Goal: Transaction & Acquisition: Purchase product/service

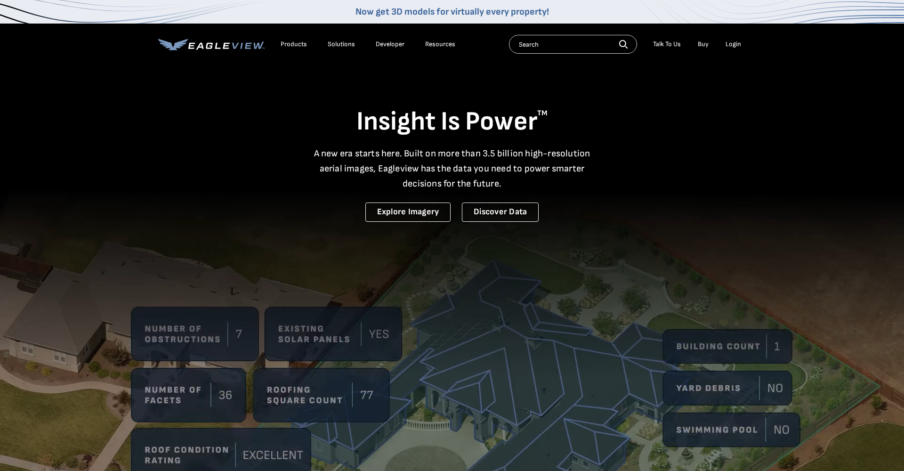
click at [734, 42] on div "Login" at bounding box center [733, 44] width 16 height 8
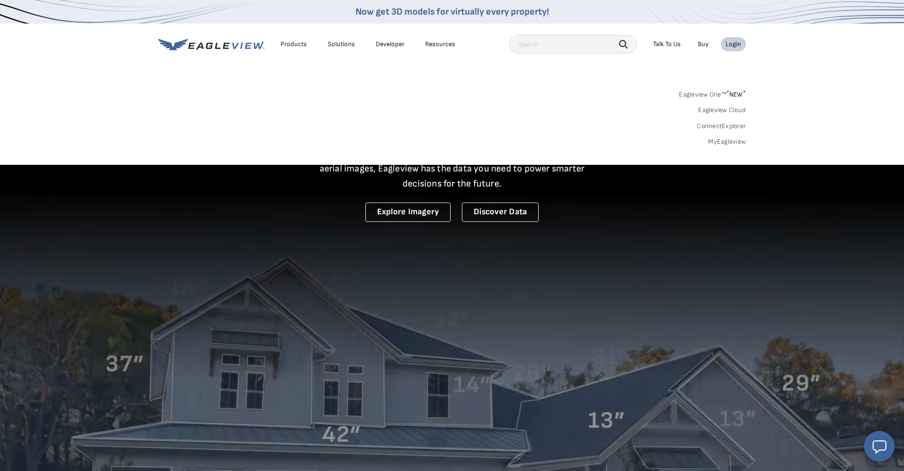
click at [725, 141] on link "MyEagleview" at bounding box center [727, 141] width 38 height 8
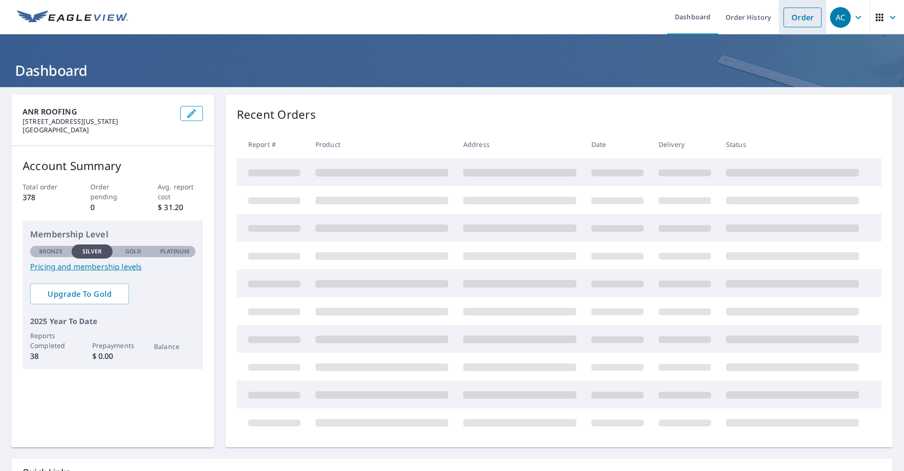
click at [808, 14] on link "Order" at bounding box center [802, 18] width 38 height 20
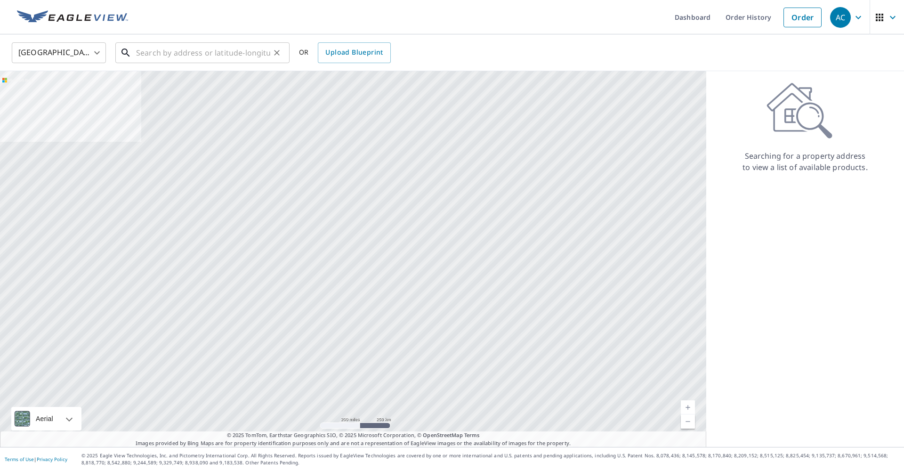
click at [148, 55] on input "text" at bounding box center [203, 53] width 134 height 26
paste input "12 west orange grove ave arcadia, 91006"
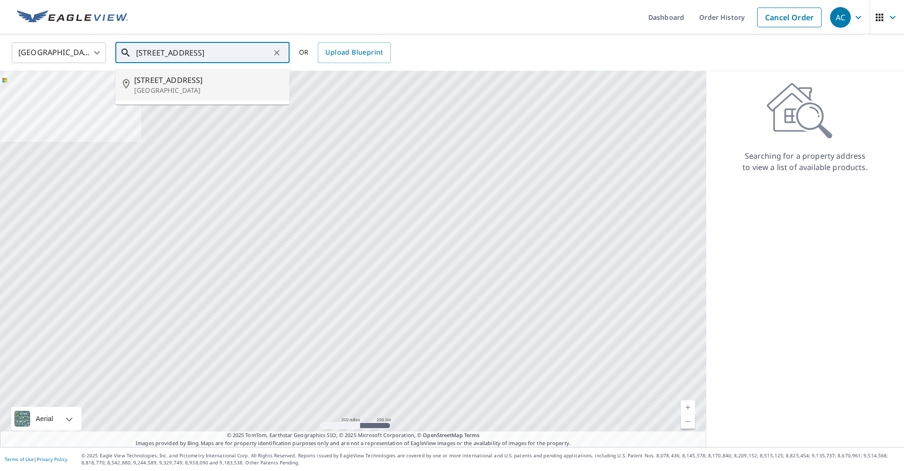
click at [147, 80] on span "12 W Orange Grove Ave" at bounding box center [208, 79] width 148 height 11
type input "12 W Orange Grove Ave Arcadia, CA 91006"
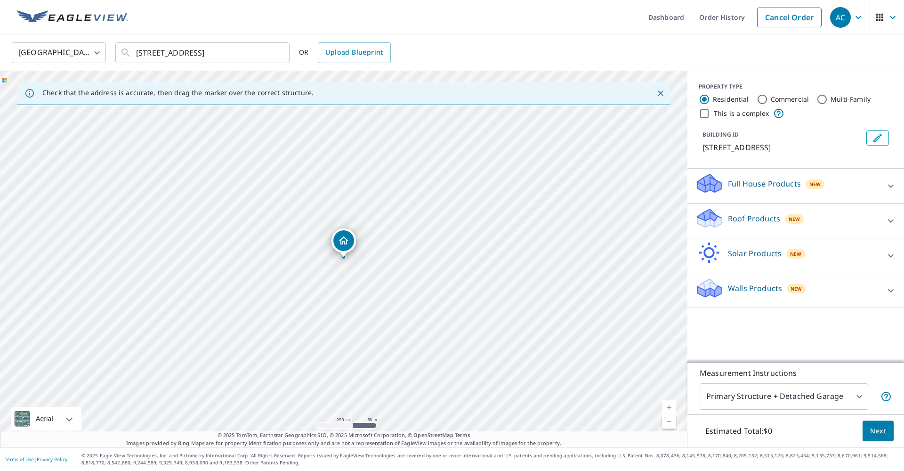
click at [670, 406] on link "Current Level 17, Zoom In" at bounding box center [669, 407] width 14 height 14
click at [670, 406] on link "Current Level 18, Zoom In" at bounding box center [669, 407] width 14 height 14
click at [768, 222] on p "Roof Products" at bounding box center [754, 218] width 52 height 11
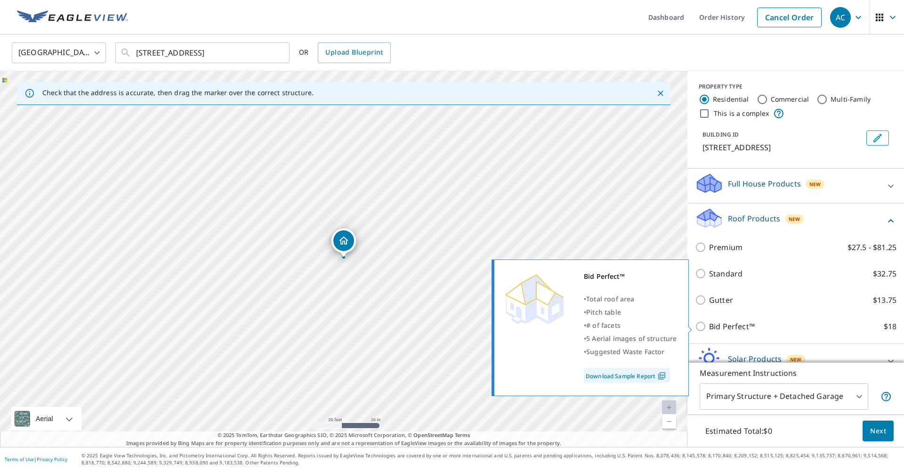
click at [700, 325] on input "Bid Perfect™ $18" at bounding box center [702, 326] width 14 height 11
checkbox input "true"
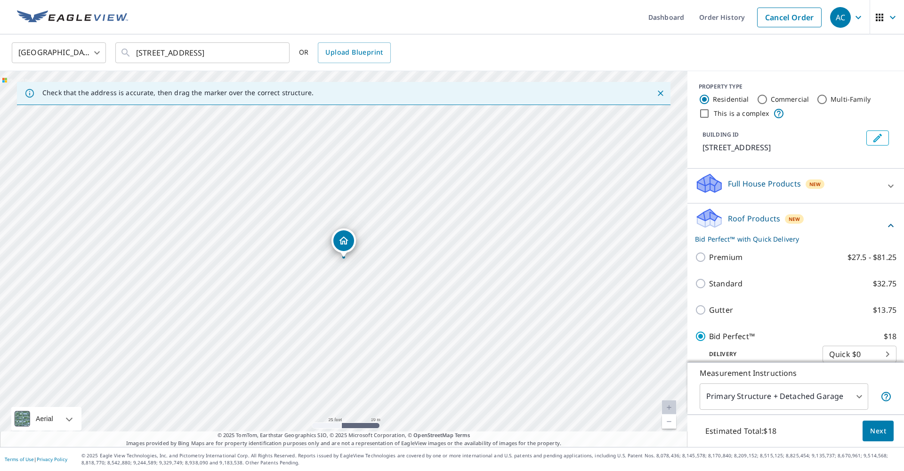
click at [880, 432] on span "Next" at bounding box center [878, 431] width 16 height 12
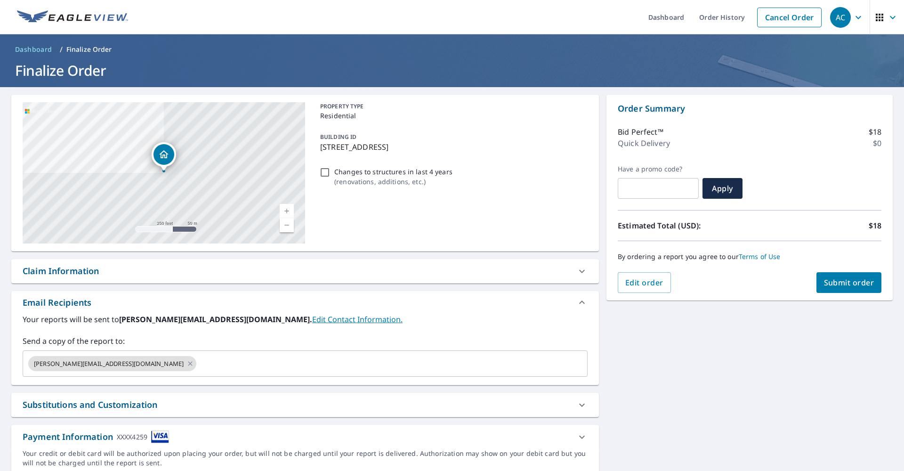
click at [852, 287] on span "Submit order" at bounding box center [849, 282] width 50 height 10
checkbox input "true"
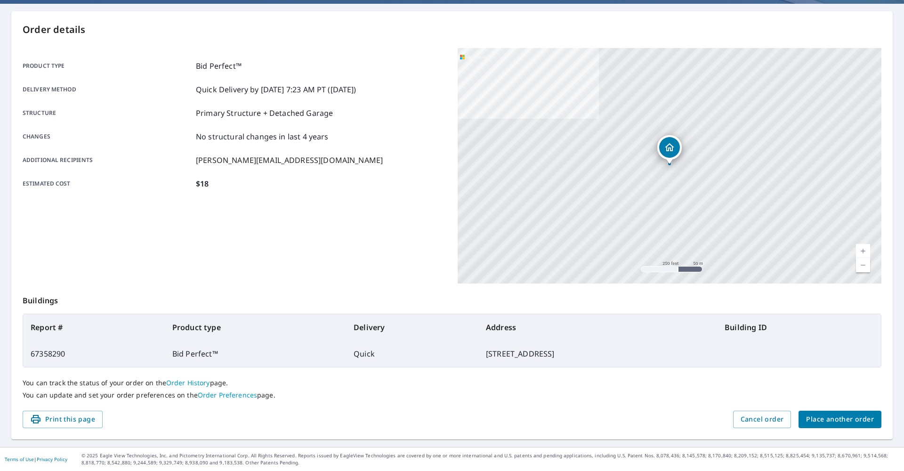
scroll to position [83, 0]
